Goal: Task Accomplishment & Management: Complete application form

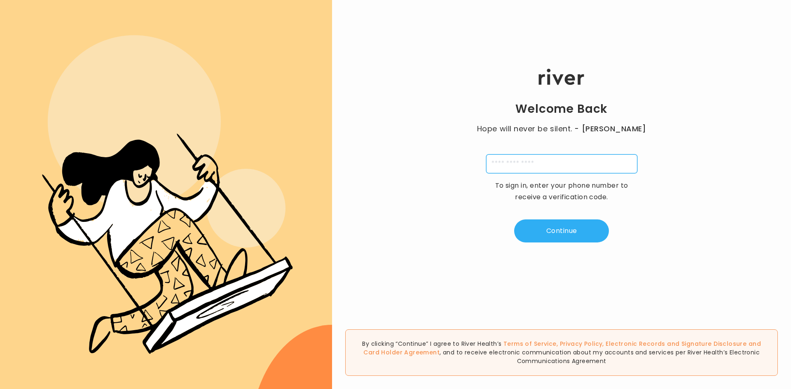
click at [593, 168] on input "tel" at bounding box center [561, 163] width 151 height 19
type input "*"
type input "**********"
type input "*"
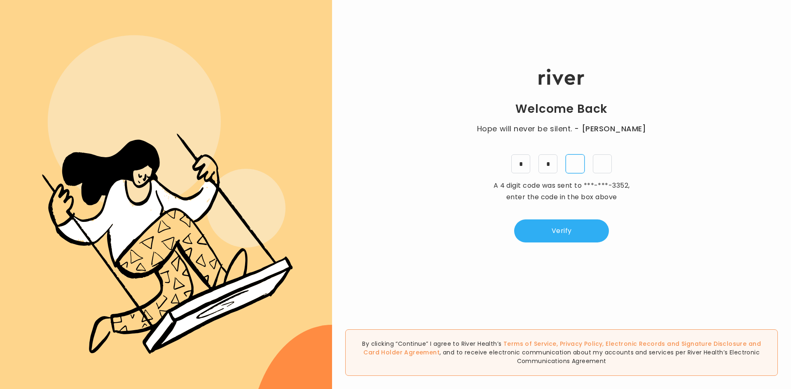
type input "*"
click at [582, 228] on button "Verify" at bounding box center [561, 230] width 95 height 23
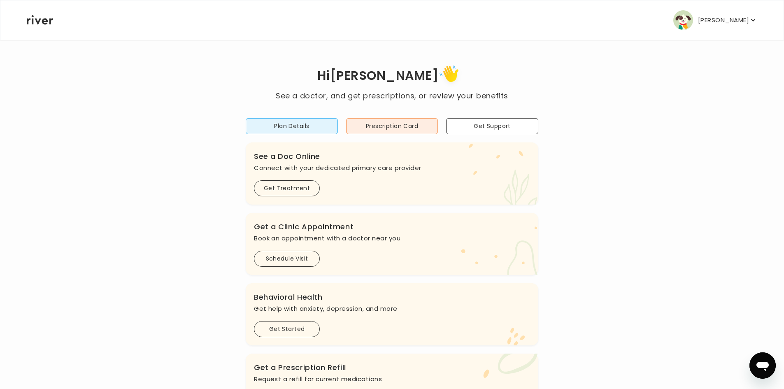
click at [738, 19] on p "[PERSON_NAME]" at bounding box center [723, 20] width 51 height 12
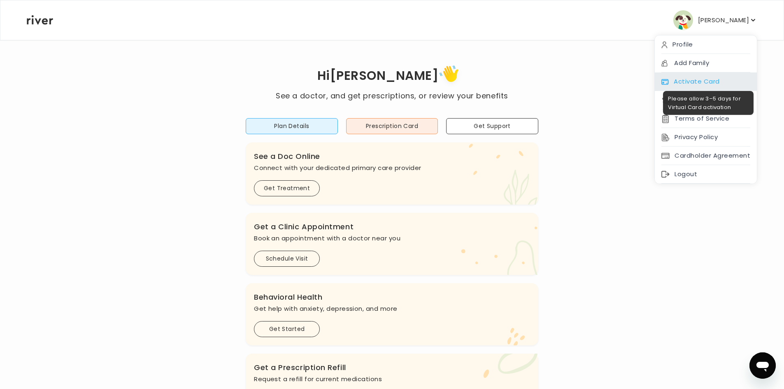
click at [706, 77] on div "Activate Card" at bounding box center [706, 81] width 102 height 19
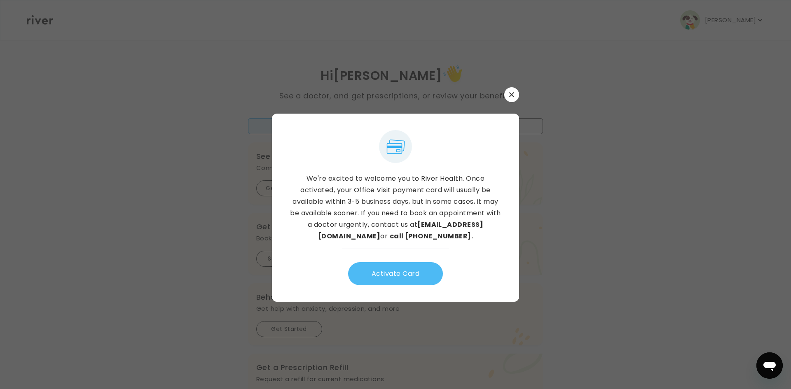
click at [409, 280] on button "Activate Card" at bounding box center [395, 273] width 95 height 23
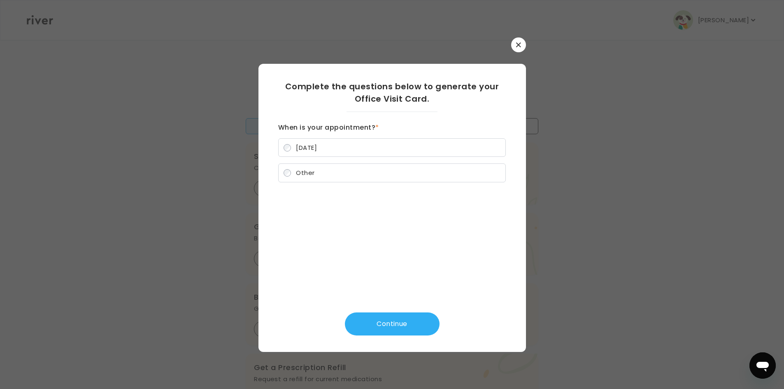
click at [317, 170] on label "Other" at bounding box center [392, 172] width 228 height 19
click at [394, 324] on button "Continue" at bounding box center [392, 324] width 95 height 23
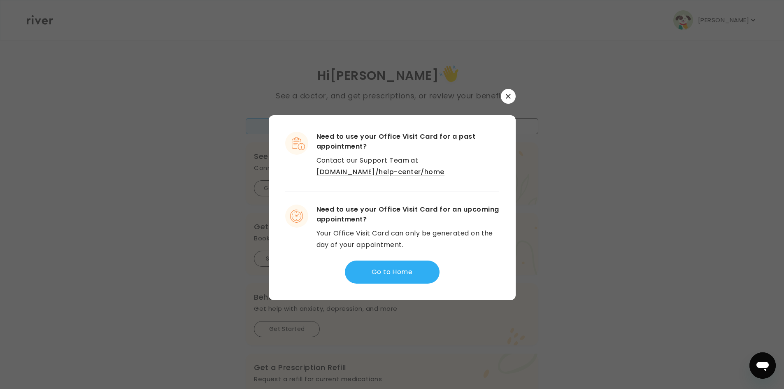
click at [507, 93] on button "button" at bounding box center [508, 96] width 15 height 15
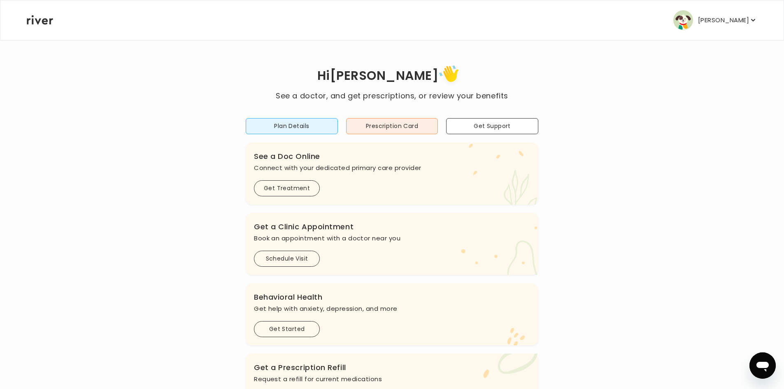
click at [720, 19] on p "[PERSON_NAME]" at bounding box center [723, 20] width 51 height 12
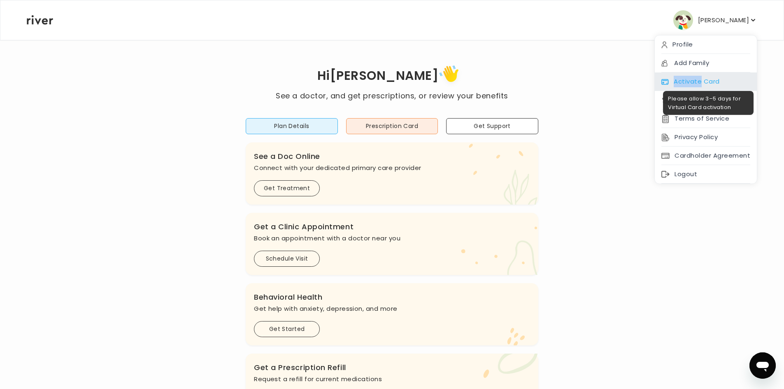
drag, startPoint x: 702, startPoint y: 70, endPoint x: 700, endPoint y: 75, distance: 5.4
click at [700, 75] on div "Profile Add Family Activate Card Reimbursement Terms of Service Privacy Policy …" at bounding box center [706, 109] width 103 height 149
click at [700, 77] on div "Activate Card" at bounding box center [706, 81] width 102 height 19
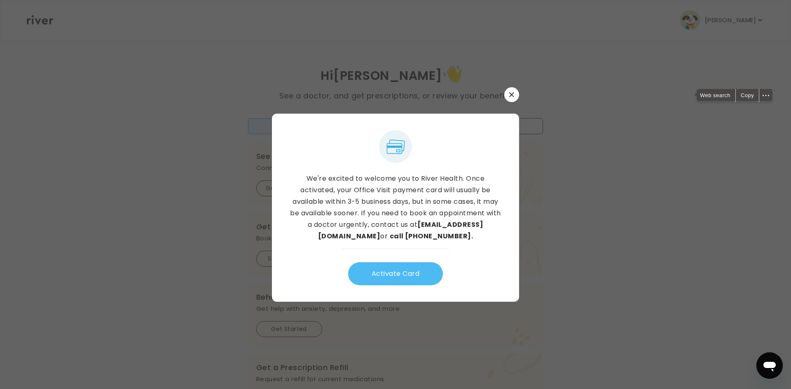
click at [399, 279] on button "Activate Card" at bounding box center [395, 273] width 95 height 23
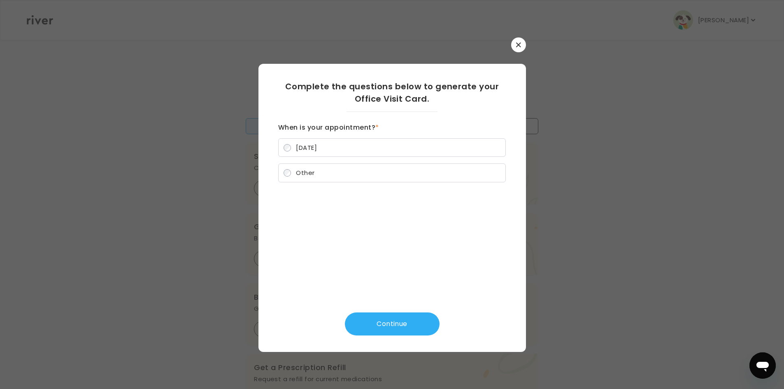
click at [343, 153] on label "[DATE]" at bounding box center [392, 147] width 228 height 19
click at [410, 327] on button "Continue" at bounding box center [392, 324] width 95 height 23
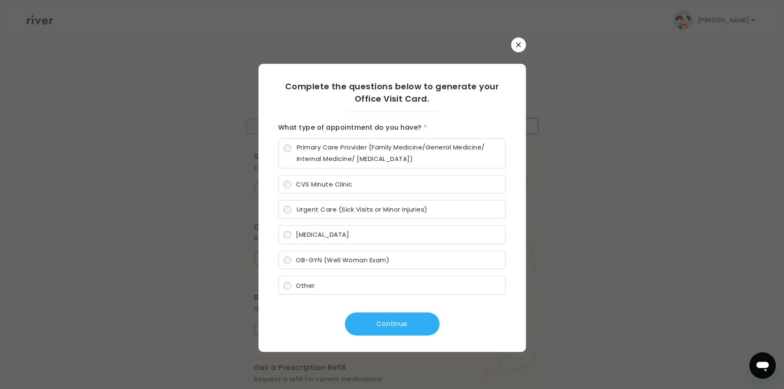
click at [423, 291] on label "Other" at bounding box center [392, 285] width 228 height 19
click at [415, 321] on button "Continue" at bounding box center [392, 324] width 95 height 23
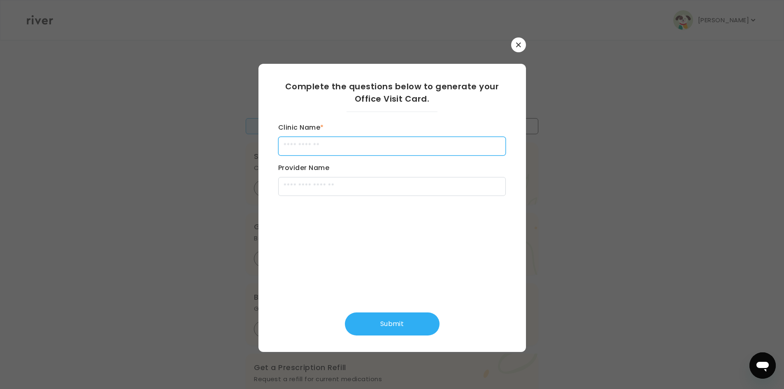
click at [377, 146] on input "Clinic Name *" at bounding box center [392, 146] width 228 height 19
click at [512, 49] on div at bounding box center [393, 44] width 268 height 15
click at [520, 49] on button "button" at bounding box center [518, 44] width 15 height 15
